Goal: Task Accomplishment & Management: Check status

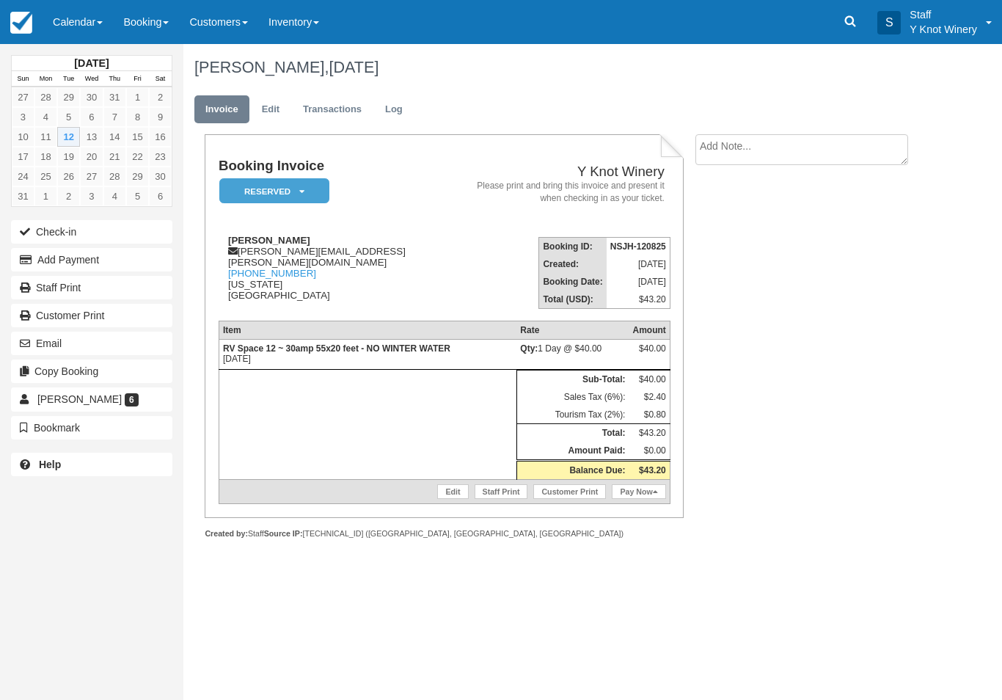
click at [43, 229] on button "Check-in" at bounding box center [91, 231] width 161 height 23
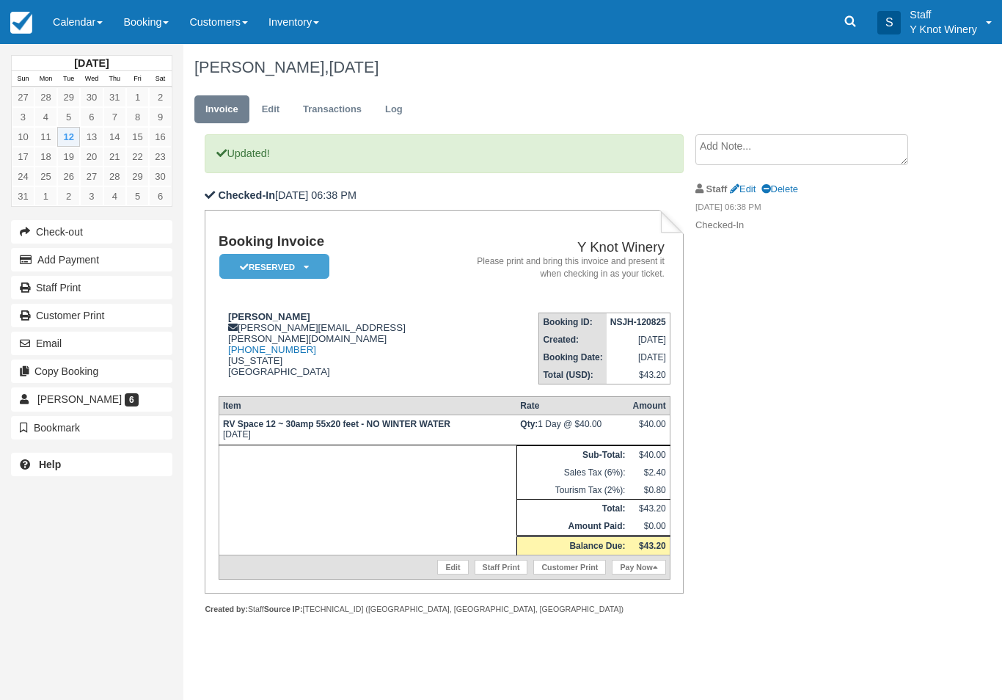
click at [628, 574] on link "Pay Now" at bounding box center [639, 567] width 54 height 15
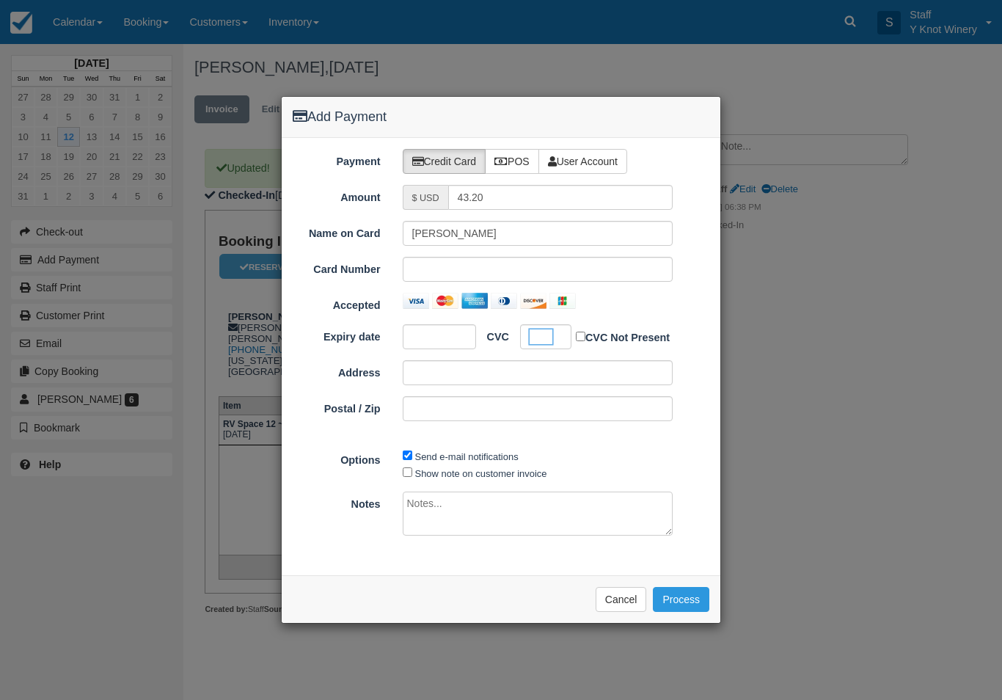
click at [693, 596] on button "Process" at bounding box center [681, 599] width 56 height 25
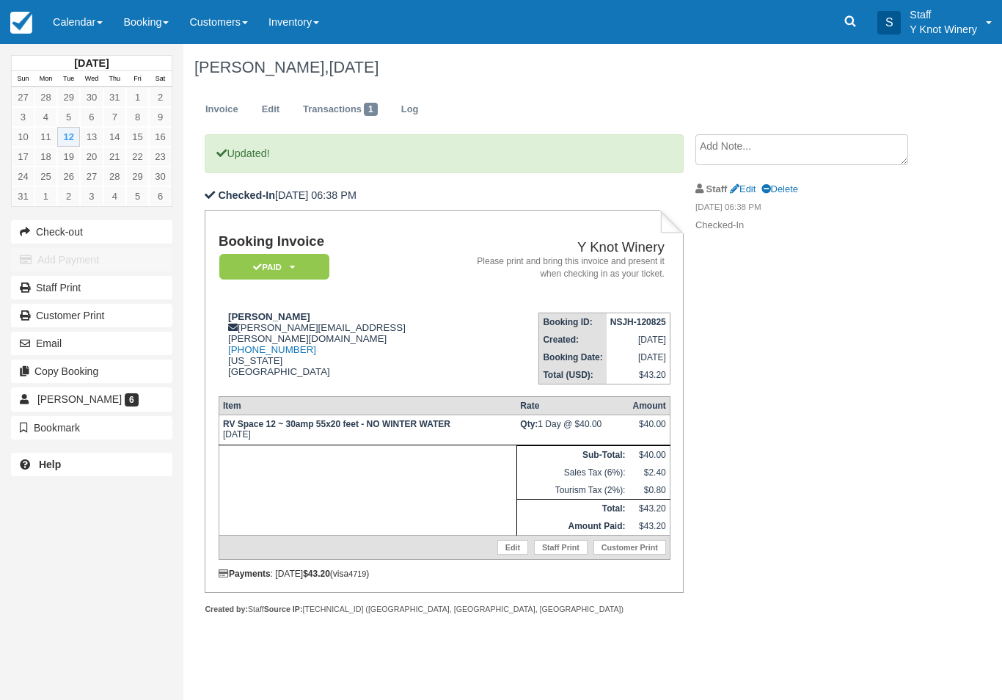
click at [73, 32] on link "Calendar" at bounding box center [78, 22] width 70 height 44
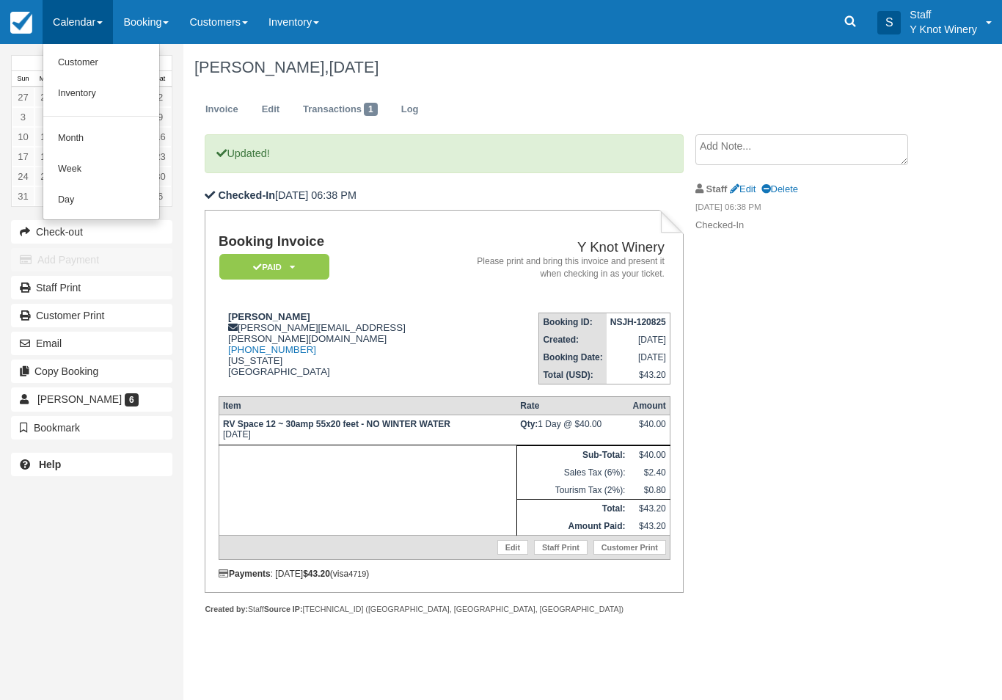
click at [72, 52] on link "Customer" at bounding box center [101, 63] width 116 height 31
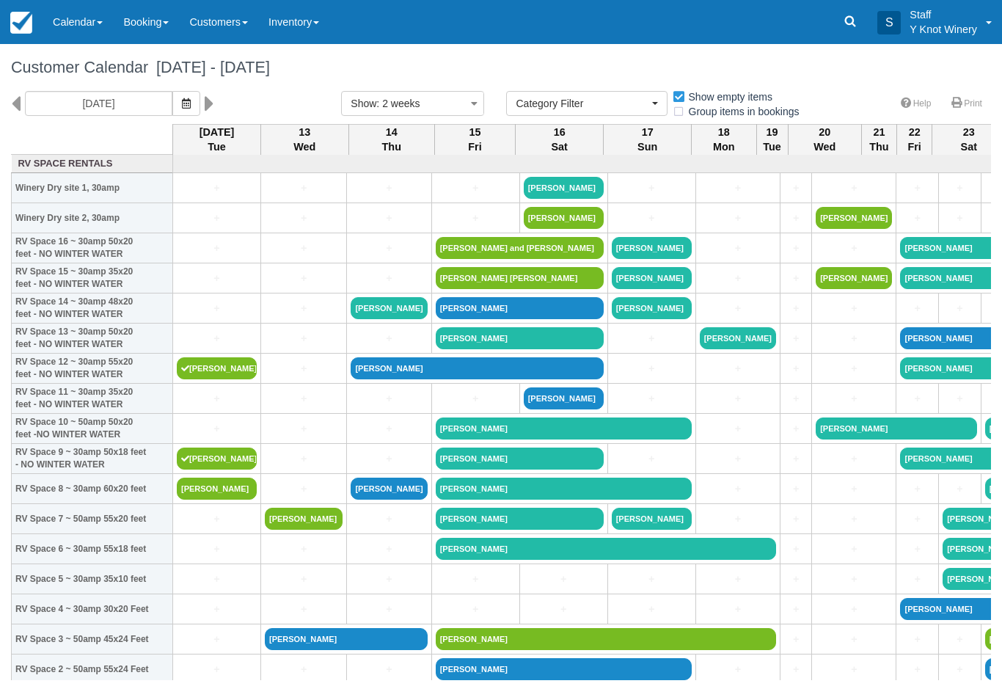
select select
